Goal: Task Accomplishment & Management: Manage account settings

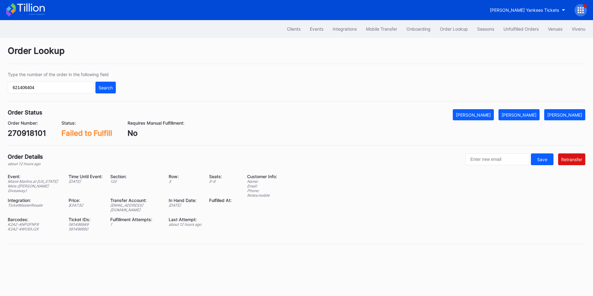
click at [134, 206] on div "[EMAIL_ADDRESS][DOMAIN_NAME]" at bounding box center [135, 207] width 51 height 9
click at [134, 206] on div "ed-8158518@eventdynamic.com" at bounding box center [135, 207] width 51 height 9
copy div "ed-8158518@eventdynamic.com"
click at [27, 133] on div "270918101" at bounding box center [27, 133] width 38 height 9
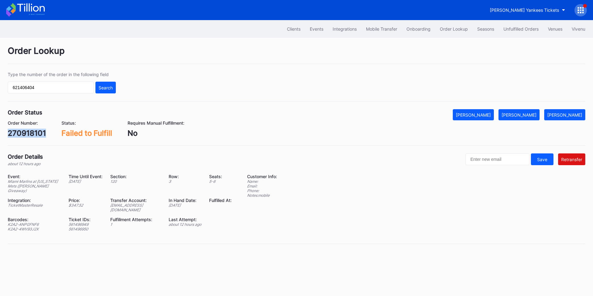
click at [27, 133] on div "270918101" at bounding box center [27, 133] width 38 height 9
copy div "270918101"
click at [524, 31] on div "Unfulfilled Orders" at bounding box center [521, 28] width 35 height 5
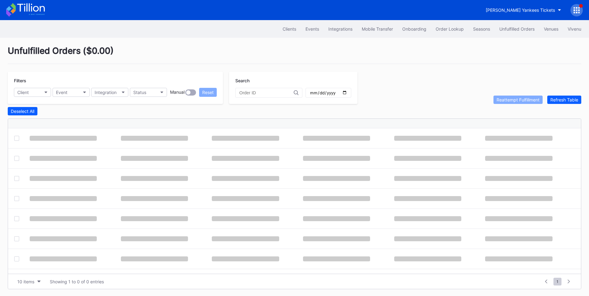
click at [260, 94] on input "text" at bounding box center [266, 92] width 54 height 5
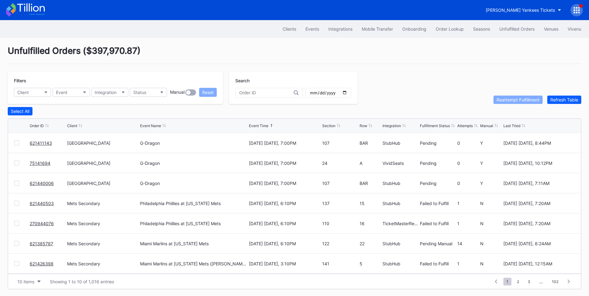
paste input "270918101"
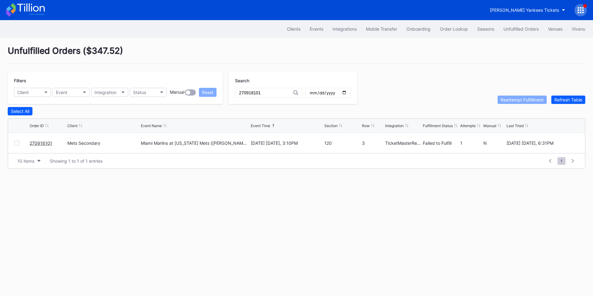
type input "270918101"
click at [19, 146] on div at bounding box center [16, 143] width 5 height 5
click at [511, 101] on div "Reattempt Fulfillment" at bounding box center [522, 99] width 43 height 5
click at [446, 26] on button "Order Lookup" at bounding box center [453, 28] width 37 height 11
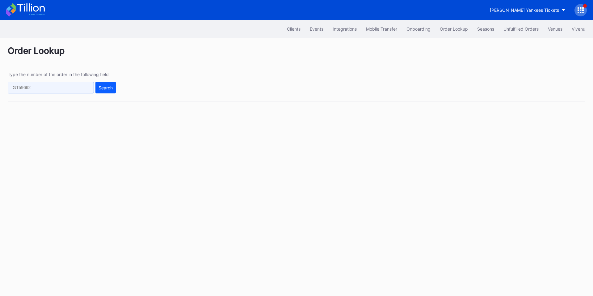
click at [56, 86] on input "text" at bounding box center [51, 88] width 86 height 12
paste input "270853938"
click at [109, 85] on div "Search" at bounding box center [106, 87] width 14 height 5
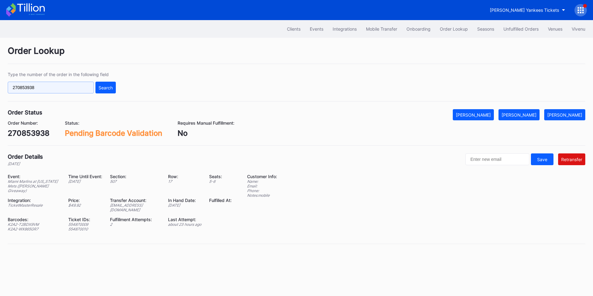
click at [65, 88] on input "270853938" at bounding box center [51, 88] width 86 height 12
paste input "62142639"
type input "621426398"
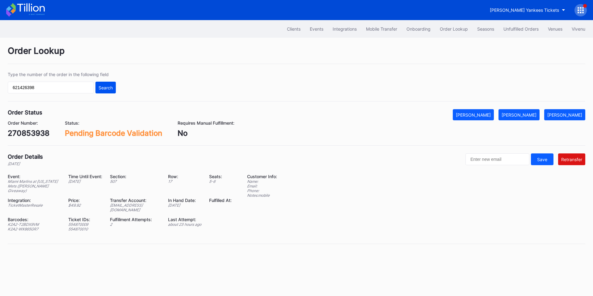
click at [100, 86] on div "Search" at bounding box center [106, 87] width 14 height 5
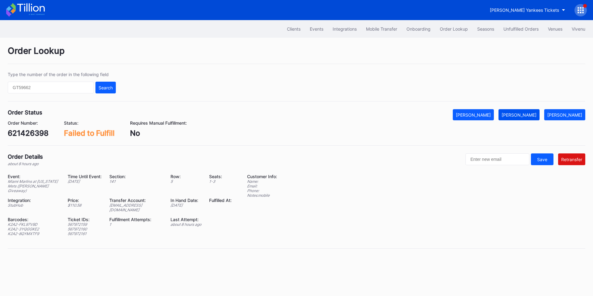
click at [535, 116] on div "[PERSON_NAME]" at bounding box center [519, 114] width 35 height 5
click at [70, 85] on input "text" at bounding box center [51, 88] width 86 height 12
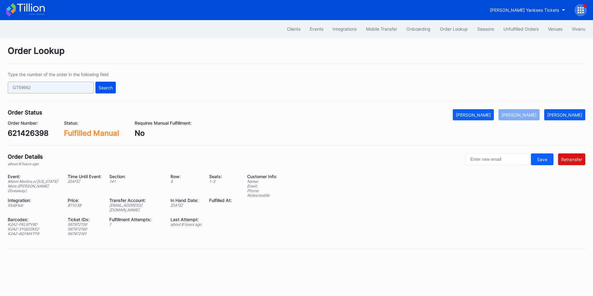
paste input "270933272"
type input "270933272"
click at [109, 86] on div "Search" at bounding box center [106, 87] width 14 height 5
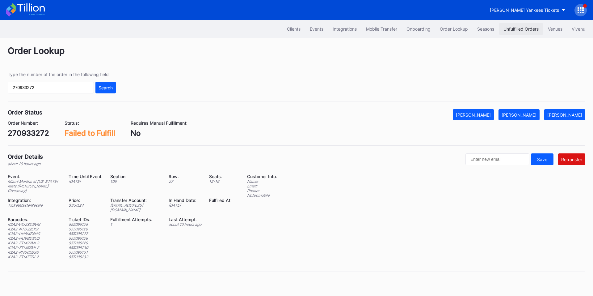
click at [525, 26] on button "Unfulfilled Orders" at bounding box center [521, 28] width 45 height 11
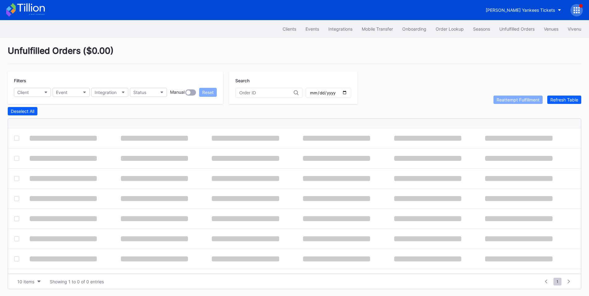
click at [269, 93] on input "text" at bounding box center [266, 92] width 54 height 5
paste input "270933272"
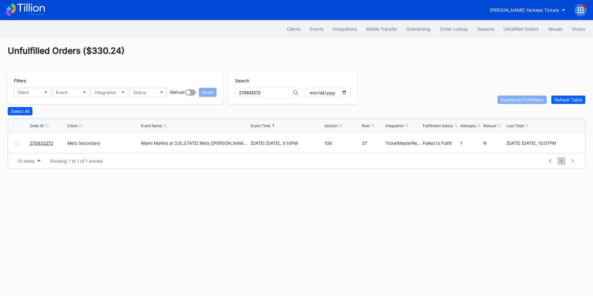
type input "270933272"
click at [16, 146] on div at bounding box center [16, 143] width 5 height 5
click at [522, 102] on div "Reattempt Fulfillment" at bounding box center [522, 99] width 43 height 5
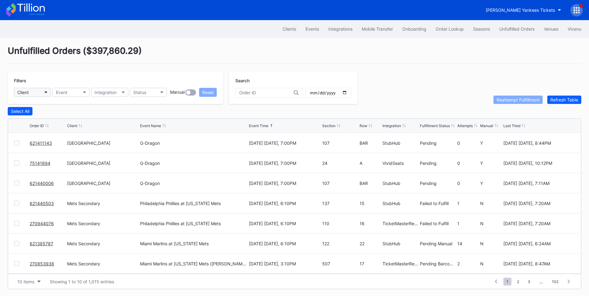
click at [43, 91] on button "Client" at bounding box center [32, 92] width 37 height 9
type input "mets"
click at [46, 120] on div "Mets Secondary" at bounding box center [35, 119] width 33 height 5
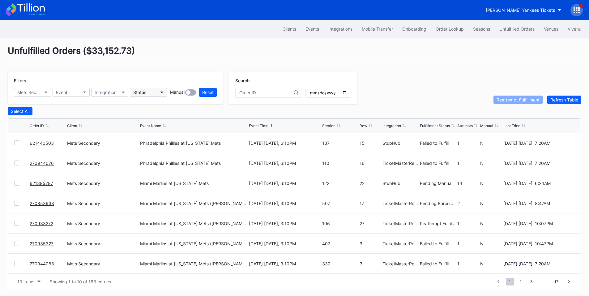
click at [162, 91] on icon "button" at bounding box center [161, 92] width 3 height 2
type input "failed"
click at [157, 119] on div "Failed to Fulfill" at bounding box center [148, 119] width 29 height 5
click at [14, 145] on div at bounding box center [16, 142] width 5 height 5
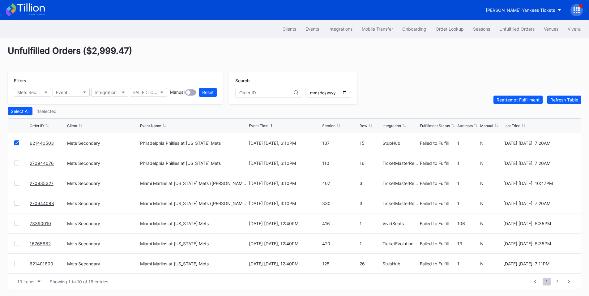
click at [15, 165] on div at bounding box center [16, 162] width 5 height 5
click at [17, 185] on div at bounding box center [16, 182] width 5 height 5
click at [18, 205] on div at bounding box center [16, 203] width 5 height 5
click at [17, 204] on div at bounding box center [16, 203] width 5 height 5
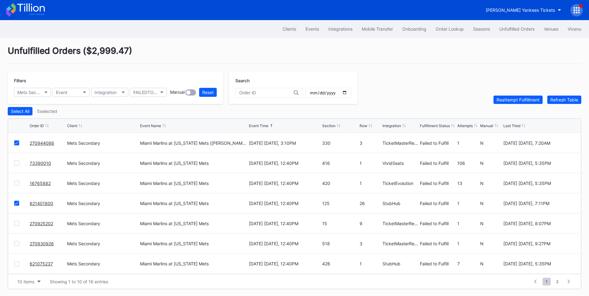
click at [18, 229] on div "270925202 Mets Secondary Miami Marlins at New York Mets August 31 Sunday, 12:40…" at bounding box center [294, 223] width 573 height 20
click at [15, 223] on div at bounding box center [16, 223] width 5 height 5
click at [18, 246] on div at bounding box center [16, 243] width 5 height 5
click at [17, 264] on div at bounding box center [16, 263] width 5 height 5
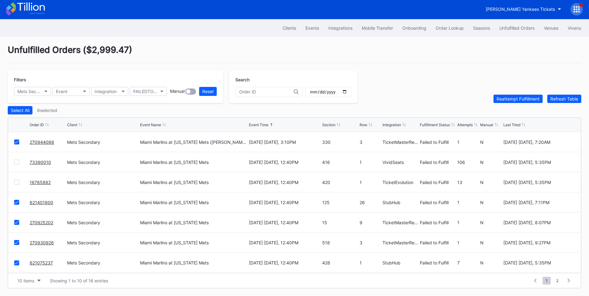
scroll to position [2, 0]
click at [17, 263] on icon at bounding box center [17, 262] width 4 height 3
click at [514, 96] on button "Reattempt Fulfillment" at bounding box center [517, 99] width 49 height 8
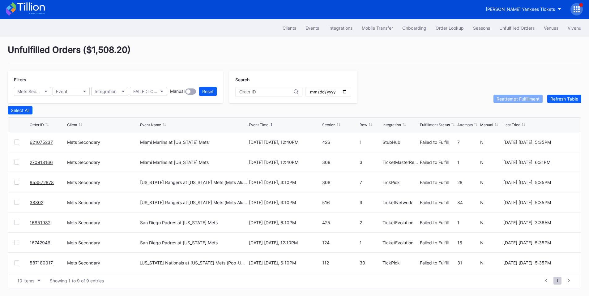
scroll to position [0, 0]
drag, startPoint x: 40, startPoint y: 181, endPoint x: 48, endPoint y: 175, distance: 9.3
click at [16, 201] on div at bounding box center [16, 202] width 5 height 5
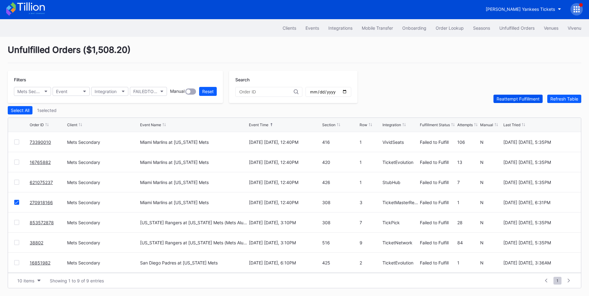
click at [504, 99] on div "Reattempt Fulfillment" at bounding box center [517, 98] width 43 height 5
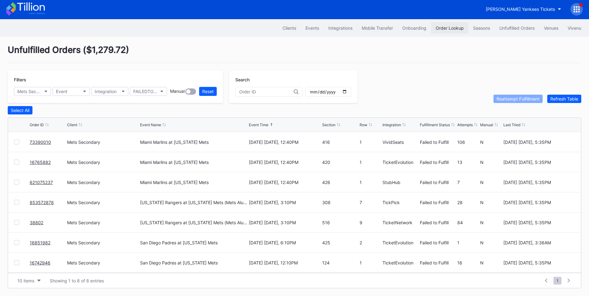
click at [447, 28] on div "Order Lookup" at bounding box center [449, 27] width 28 height 5
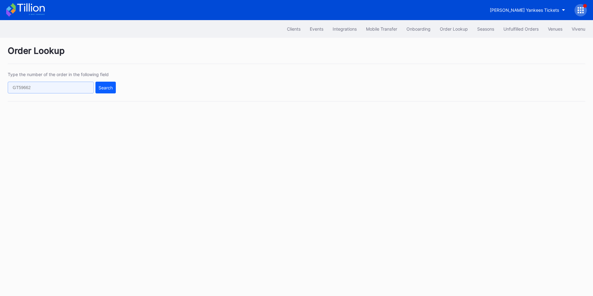
click at [55, 91] on input "text" at bounding box center [51, 88] width 86 height 12
paste input "279720855"
type input "279720855"
click at [108, 87] on div "Search" at bounding box center [106, 87] width 14 height 5
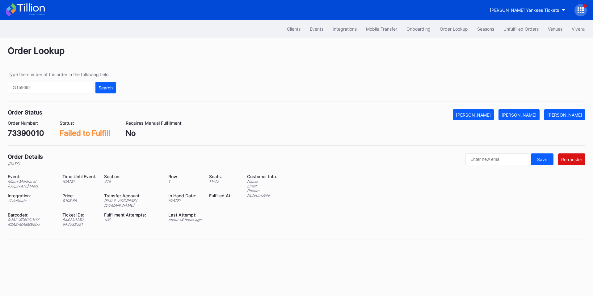
click at [23, 133] on div "73390010" at bounding box center [26, 133] width 36 height 9
copy div "73390010"
click at [137, 199] on div "[EMAIL_ADDRESS][DOMAIN_NAME]" at bounding box center [132, 202] width 57 height 9
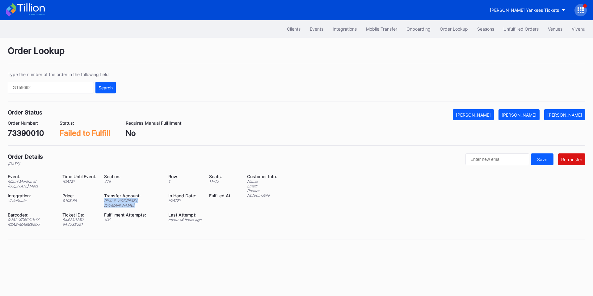
click at [137, 199] on div "[EMAIL_ADDRESS][DOMAIN_NAME]" at bounding box center [132, 202] width 57 height 9
copy div "[EMAIL_ADDRESS][DOMAIN_NAME]"
click at [530, 110] on button "[PERSON_NAME]" at bounding box center [519, 114] width 41 height 11
click at [18, 129] on div "73390010" at bounding box center [26, 133] width 36 height 9
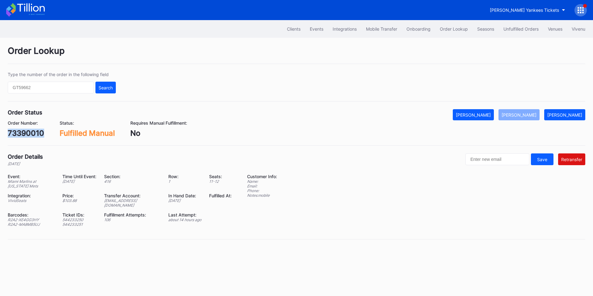
copy div "73390010"
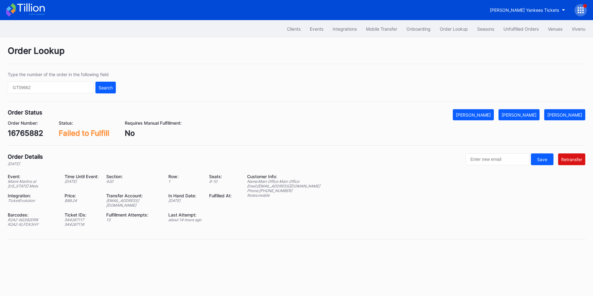
click at [30, 133] on div "16765882" at bounding box center [26, 133] width 36 height 9
copy div "16765882"
click at [25, 217] on div "R2A2-6Q392DRK" at bounding box center [32, 219] width 49 height 5
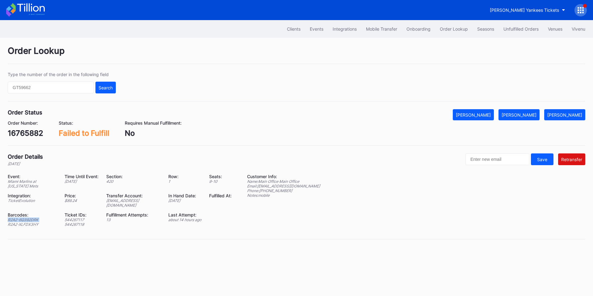
click at [25, 217] on div "R2A2-6Q392DRK" at bounding box center [32, 219] width 49 height 5
copy div "R2A2-6Q392DRK"
click at [21, 222] on div "R2A2-XLFDX3HY" at bounding box center [32, 224] width 49 height 5
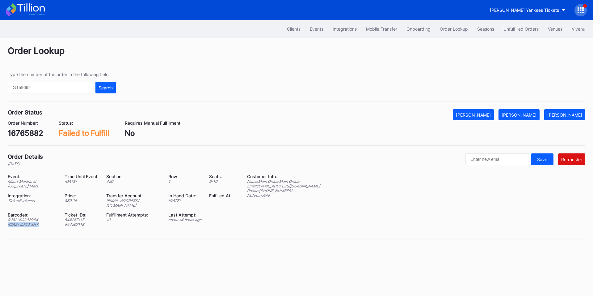
copy div "R2A2-XLFDX3HY"
click at [131, 202] on div "ed-8158668@eventdynamic.com" at bounding box center [133, 202] width 55 height 9
click at [131, 203] on div "Event: Miami Marlins at New York Mets Time Until Event: in 9 days Section: 420 …" at bounding box center [124, 202] width 232 height 57
copy div "ed-8158668@eventdynamic.com"
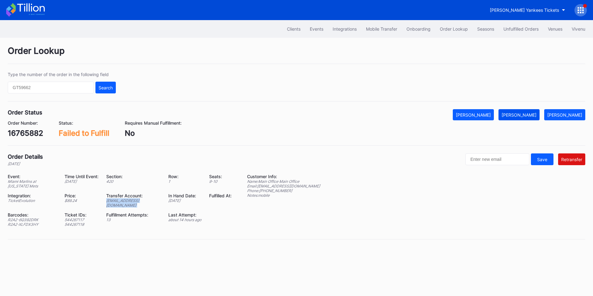
click at [532, 114] on div "[PERSON_NAME]" at bounding box center [519, 114] width 35 height 5
click at [34, 131] on div "621075237" at bounding box center [28, 133] width 40 height 9
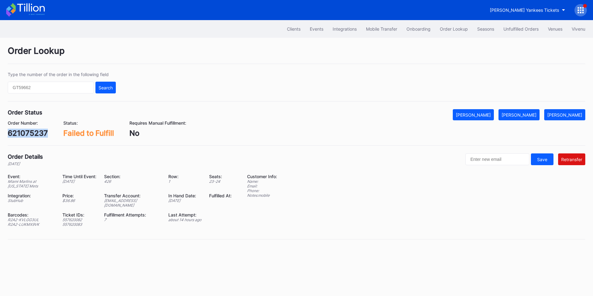
click at [34, 131] on div "621075237" at bounding box center [28, 133] width 40 height 9
copy div "621075237"
click at [30, 217] on div "R2A2-KVLGG3UL" at bounding box center [31, 219] width 47 height 5
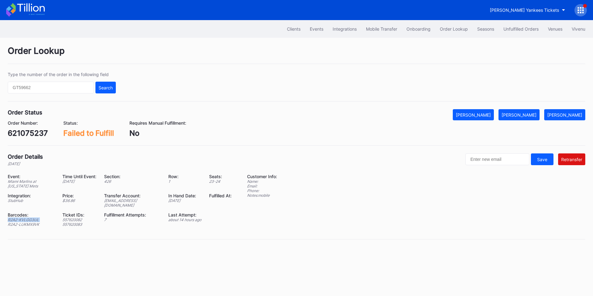
copy div "R2A2-KVLGG3UL"
click at [29, 222] on div "R2A2-LUKMX9VK" at bounding box center [31, 224] width 47 height 5
copy div "LUKMX9VK"
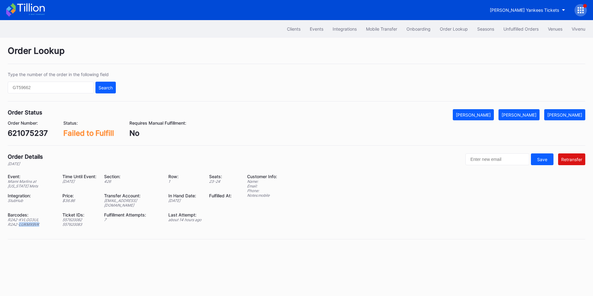
click at [27, 222] on div "R2A2-LUKMX9VK" at bounding box center [31, 224] width 47 height 5
click at [32, 134] on div "621075237" at bounding box center [28, 133] width 40 height 9
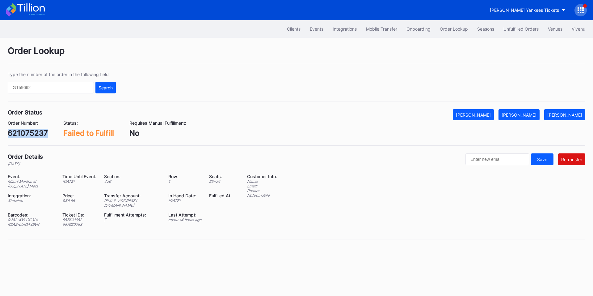
copy div "621075237"
click at [34, 217] on div "R2A2-KVLGG3UL" at bounding box center [31, 219] width 47 height 5
copy div "R2A2-KVLGG3UL"
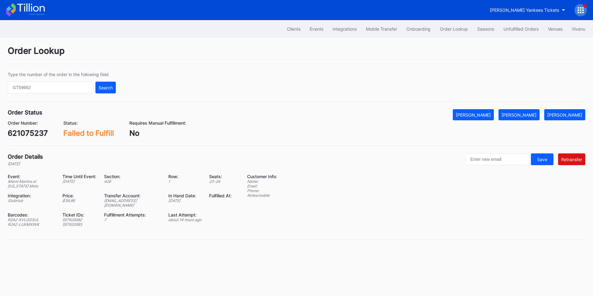
click at [24, 222] on div "R2A2-LUKMX9VK" at bounding box center [31, 224] width 47 height 5
copy div "R2A2-LUKMX9VK"
click at [22, 133] on div "621075237" at bounding box center [28, 133] width 40 height 9
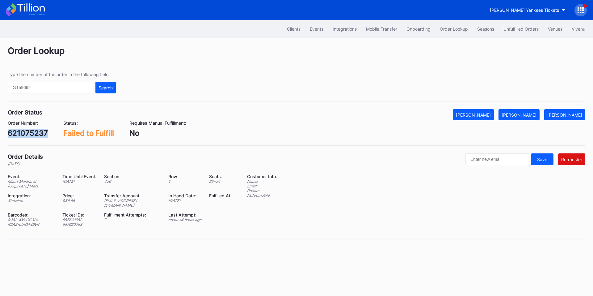
click at [22, 133] on div "621075237" at bounding box center [28, 133] width 40 height 9
copy div "621075237"
click at [125, 203] on div "Event: Miami Marlins at New York Mets Time Until Event: in 9 days Section: 426 …" at bounding box center [124, 202] width 232 height 57
click at [126, 201] on div "ed-8158646@eventdynamic.com" at bounding box center [132, 202] width 57 height 9
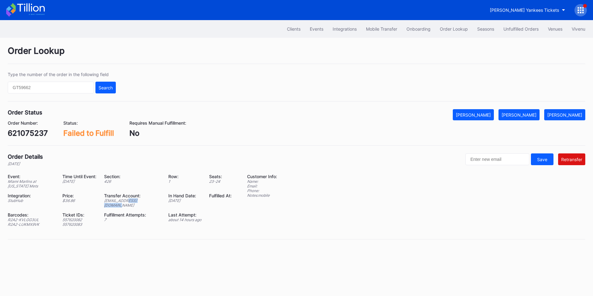
click at [126, 201] on div "ed-8158646@eventdynamic.com" at bounding box center [132, 202] width 57 height 9
click at [576, 113] on div "[PERSON_NAME]" at bounding box center [565, 114] width 35 height 5
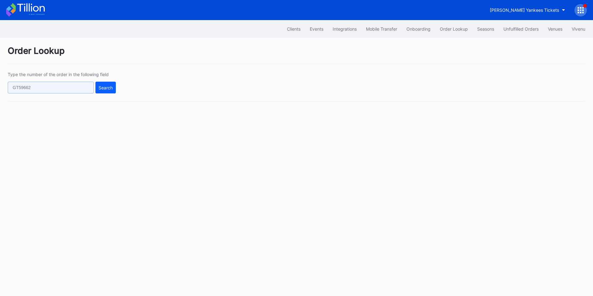
click at [47, 87] on input "text" at bounding box center [51, 88] width 86 height 12
drag, startPoint x: 37, startPoint y: 91, endPoint x: 42, endPoint y: 91, distance: 4.7
click at [37, 91] on input "text" at bounding box center [51, 88] width 86 height 12
paste input "279720855"
type input "279720855"
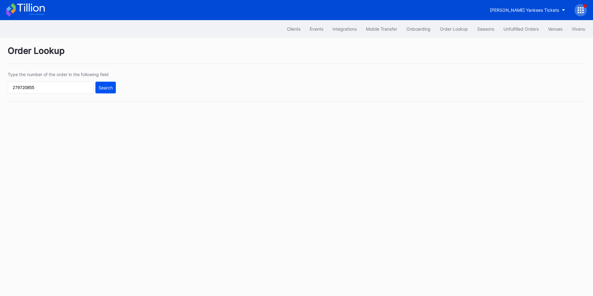
click at [112, 87] on div "Search" at bounding box center [106, 87] width 14 height 5
click at [459, 28] on div "Order Lookup" at bounding box center [454, 28] width 28 height 5
drag, startPoint x: 447, startPoint y: 31, endPoint x: 431, endPoint y: 34, distance: 16.1
click at [447, 31] on div "Order Lookup" at bounding box center [454, 28] width 28 height 5
click at [521, 25] on button "Unfulfilled Orders" at bounding box center [521, 28] width 45 height 11
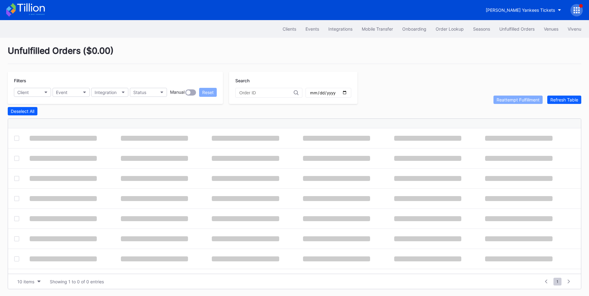
click at [249, 92] on input "text" at bounding box center [266, 92] width 54 height 5
paste input "279720855"
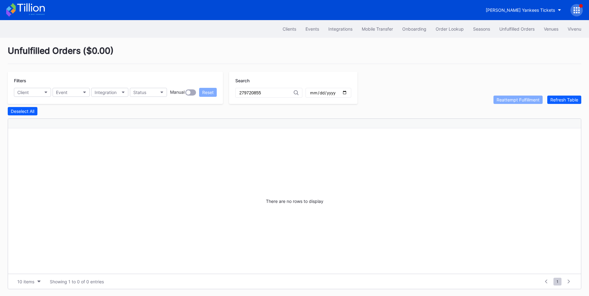
type input "279720855"
click at [457, 32] on button "Order Lookup" at bounding box center [449, 28] width 37 height 11
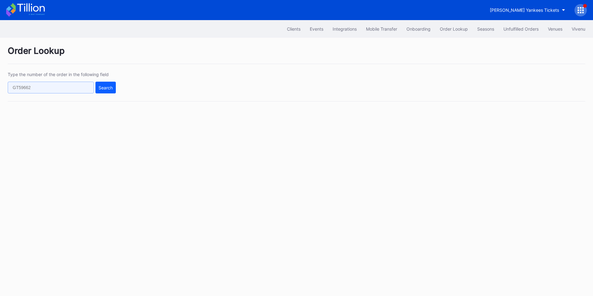
click at [71, 84] on input "text" at bounding box center [51, 88] width 86 height 12
paste input "621309690"
type input "621309690"
click at [104, 85] on div "Search" at bounding box center [106, 87] width 14 height 5
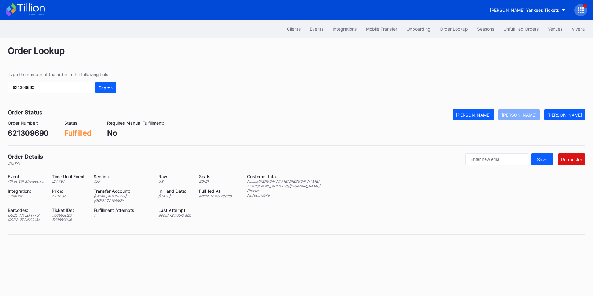
click at [126, 196] on div "[EMAIL_ADDRESS][DOMAIN_NAME]" at bounding box center [122, 197] width 57 height 9
copy div "[EMAIL_ADDRESS][DOMAIN_NAME]"
click at [36, 183] on div "PR vs DR Showdown" at bounding box center [26, 181] width 36 height 5
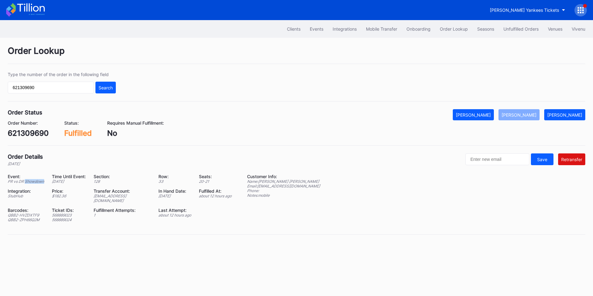
click at [36, 183] on div "PR vs DR Showdown" at bounding box center [26, 181] width 36 height 5
copy div "PR vs DR Showdown"
click at [307, 30] on button "Events" at bounding box center [316, 28] width 23 height 11
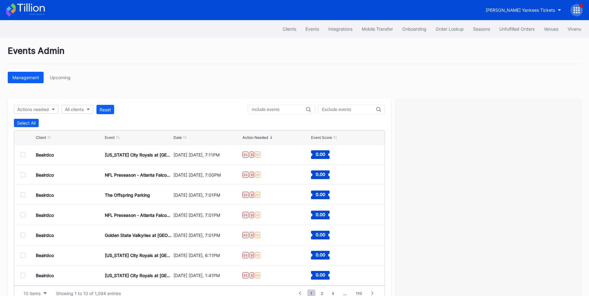
click at [270, 109] on input "text" at bounding box center [279, 109] width 54 height 5
paste input "PR vs DR Showdown"
type input "PR vs DR Showdown"
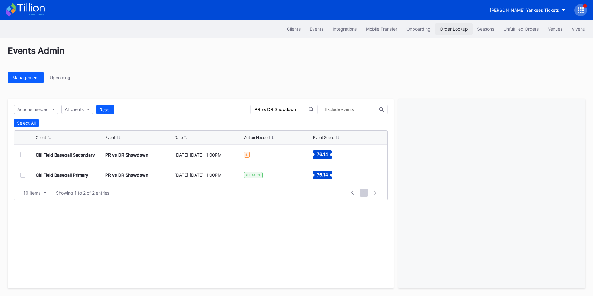
click at [461, 26] on button "Order Lookup" at bounding box center [453, 28] width 37 height 11
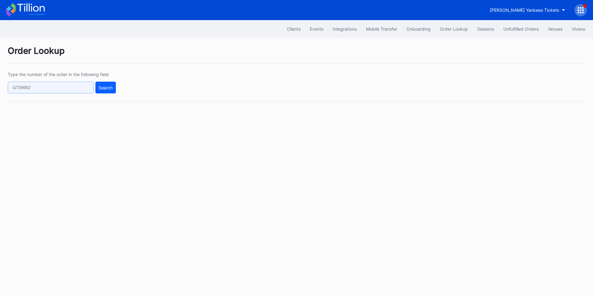
click at [79, 86] on input "text" at bounding box center [51, 88] width 86 height 12
paste input "PR vs DR Showdown"
click at [113, 85] on button "Search" at bounding box center [105, 88] width 20 height 12
click at [57, 91] on input "PR vs DR Showdown" at bounding box center [51, 88] width 86 height 12
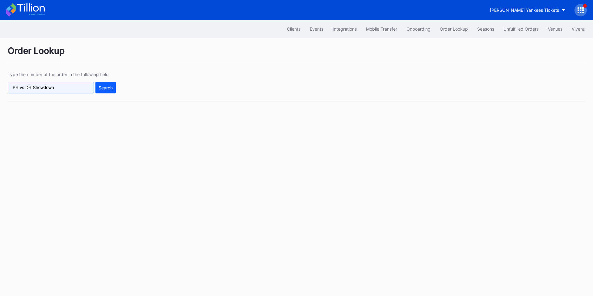
click at [57, 91] on input "PR vs DR Showdown" at bounding box center [51, 88] width 86 height 12
paste input "621309690"
type input "621309690"
click at [107, 87] on div "Search" at bounding box center [106, 87] width 14 height 5
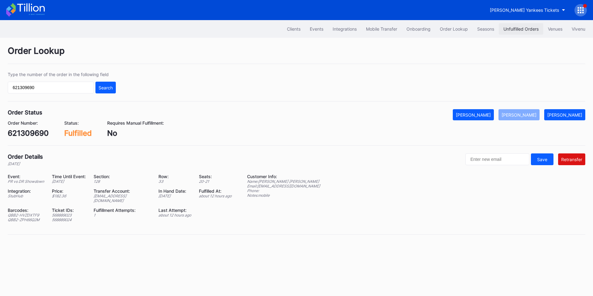
click at [520, 30] on div "Unfulfilled Orders" at bounding box center [521, 28] width 35 height 5
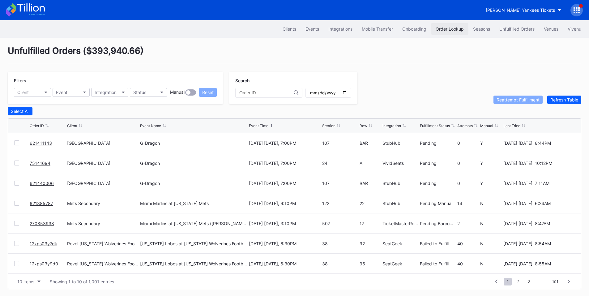
click at [456, 28] on div "Order Lookup" at bounding box center [449, 28] width 28 height 5
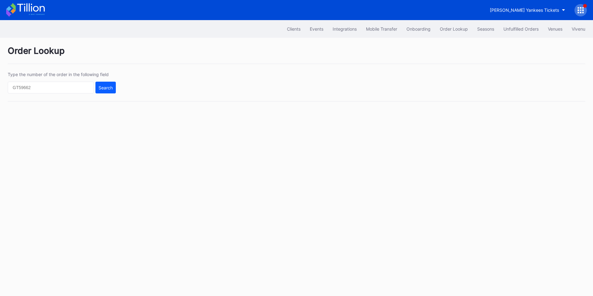
click at [43, 95] on div "Type the number of the order in the following field Search" at bounding box center [297, 87] width 578 height 30
drag, startPoint x: 50, startPoint y: 92, endPoint x: 61, endPoint y: 89, distance: 10.6
click at [51, 92] on input "text" at bounding box center [51, 88] width 86 height 12
click at [61, 89] on input "text" at bounding box center [51, 88] width 86 height 12
paste input "621309690"
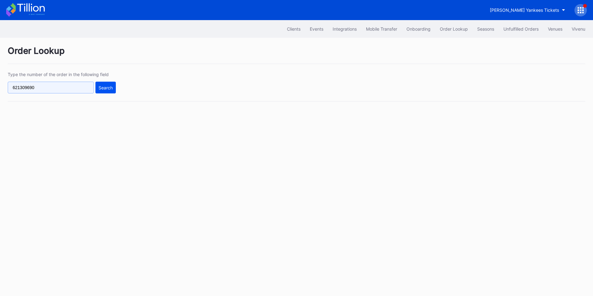
type input "621309690"
click at [108, 88] on div "Search" at bounding box center [106, 87] width 14 height 5
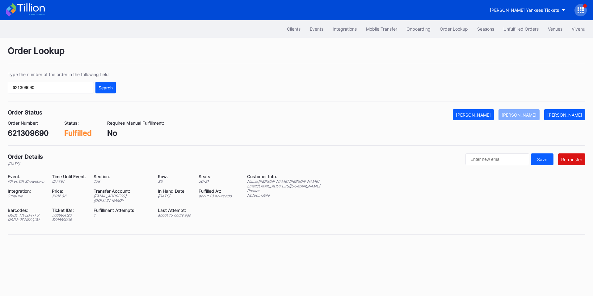
click at [126, 197] on div "[EMAIL_ADDRESS][DOMAIN_NAME]" at bounding box center [122, 197] width 57 height 9
copy div "[EMAIL_ADDRESS][DOMAIN_NAME]"
